Goal: Information Seeking & Learning: Find specific fact

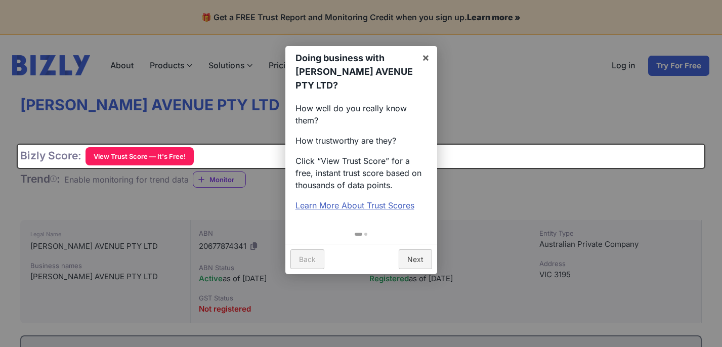
drag, startPoint x: 0, startPoint y: 0, endPoint x: 599, endPoint y: 96, distance: 606.2
click at [599, 96] on div at bounding box center [361, 173] width 722 height 347
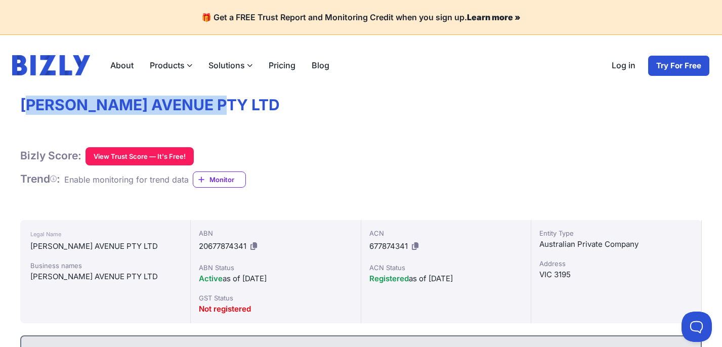
drag, startPoint x: 25, startPoint y: 105, endPoint x: 13, endPoint y: 108, distance: 12.4
click at [206, 108] on h1 "[PERSON_NAME] AVENUE PTY LTD" at bounding box center [361, 105] width 682 height 19
click at [36, 103] on h1 "[PERSON_NAME] AVENUE PTY LTD" at bounding box center [361, 105] width 682 height 19
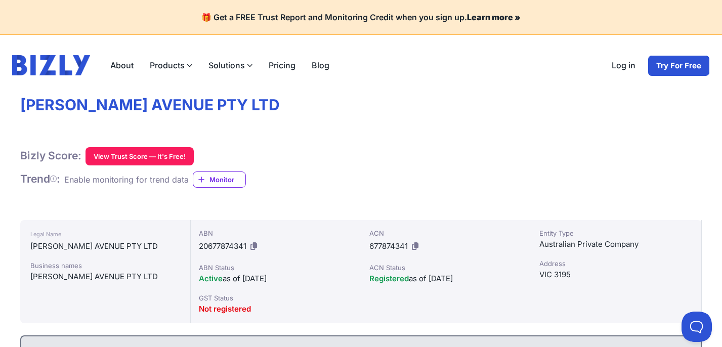
drag, startPoint x: 21, startPoint y: 105, endPoint x: 197, endPoint y: 108, distance: 176.6
click at [21, 104] on h1 "[PERSON_NAME] AVENUE PTY LTD" at bounding box center [361, 105] width 682 height 19
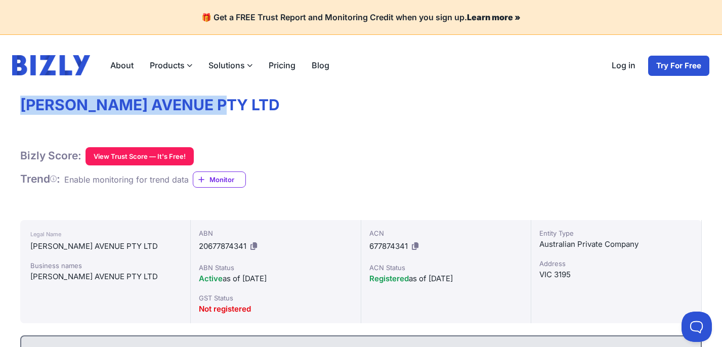
drag, startPoint x: 21, startPoint y: 103, endPoint x: 216, endPoint y: 107, distance: 194.4
click at [216, 107] on h1 "[PERSON_NAME] AVENUE PTY LTD" at bounding box center [361, 105] width 682 height 19
copy h1 "[PERSON_NAME] AVENUE PTY LTD"
